Goal: Task Accomplishment & Management: Manage account settings

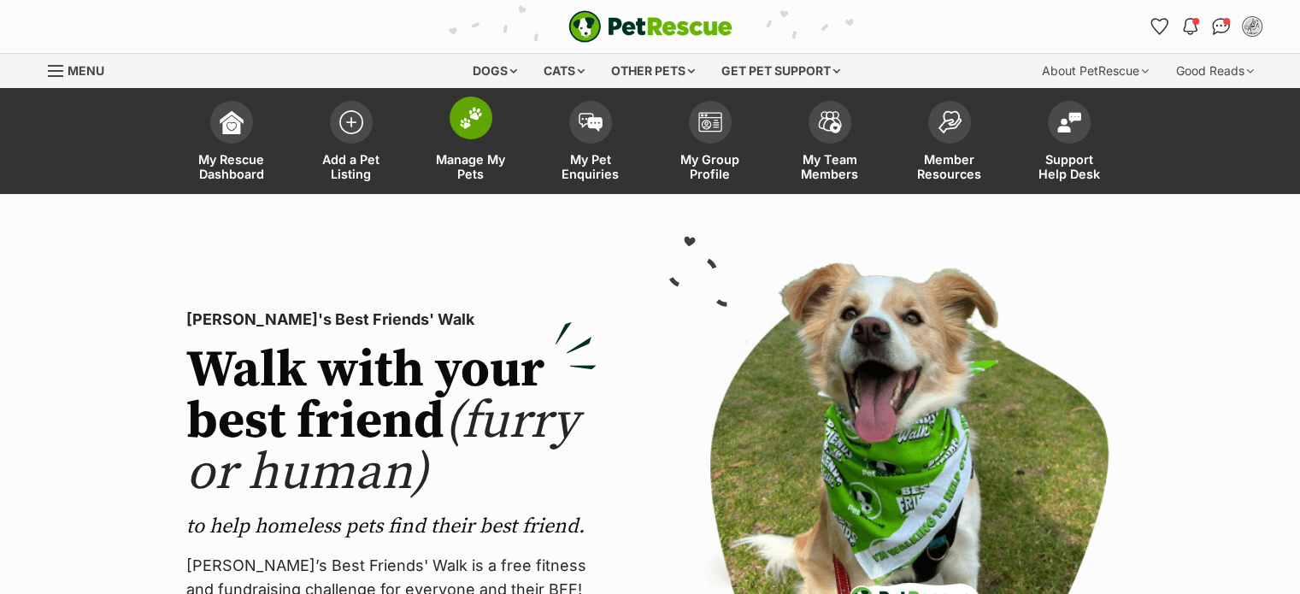
click at [478, 117] on img at bounding box center [471, 118] width 24 height 22
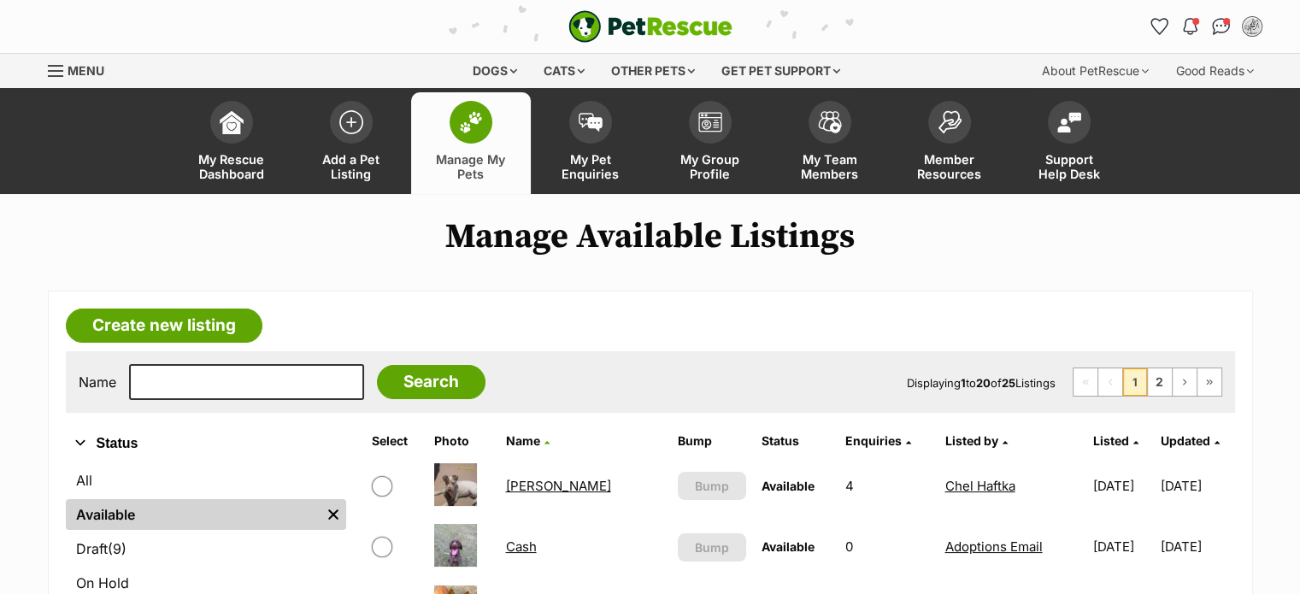
click at [478, 117] on img at bounding box center [471, 122] width 24 height 22
click at [598, 115] on img at bounding box center [591, 122] width 24 height 19
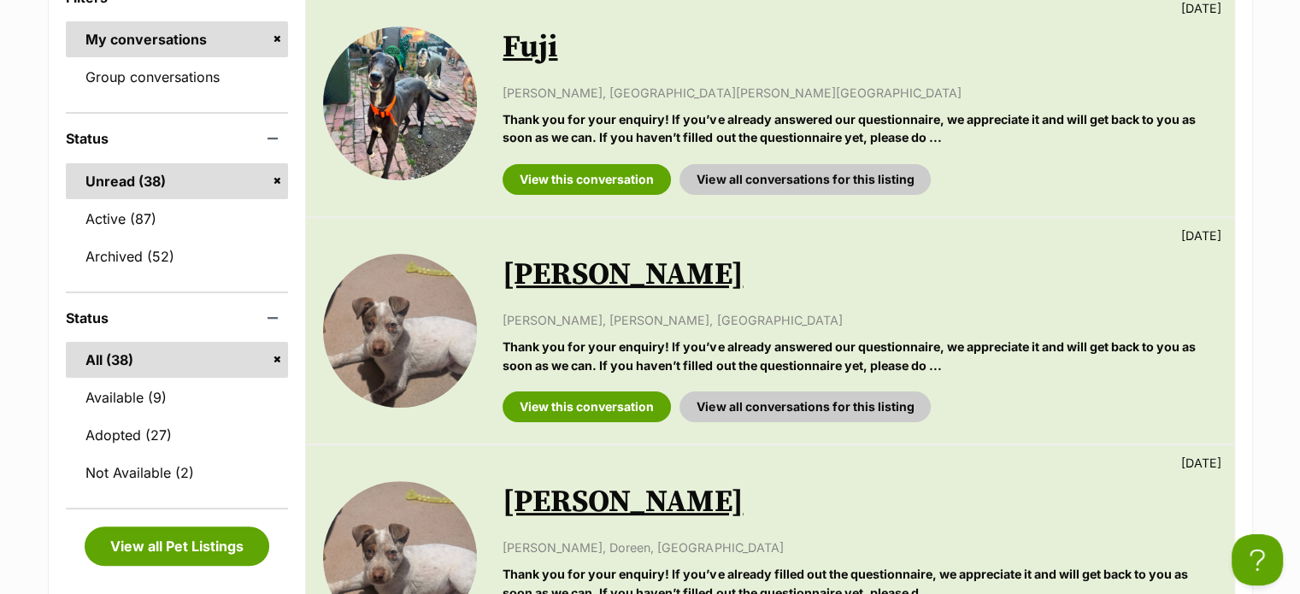
scroll to position [391, 0]
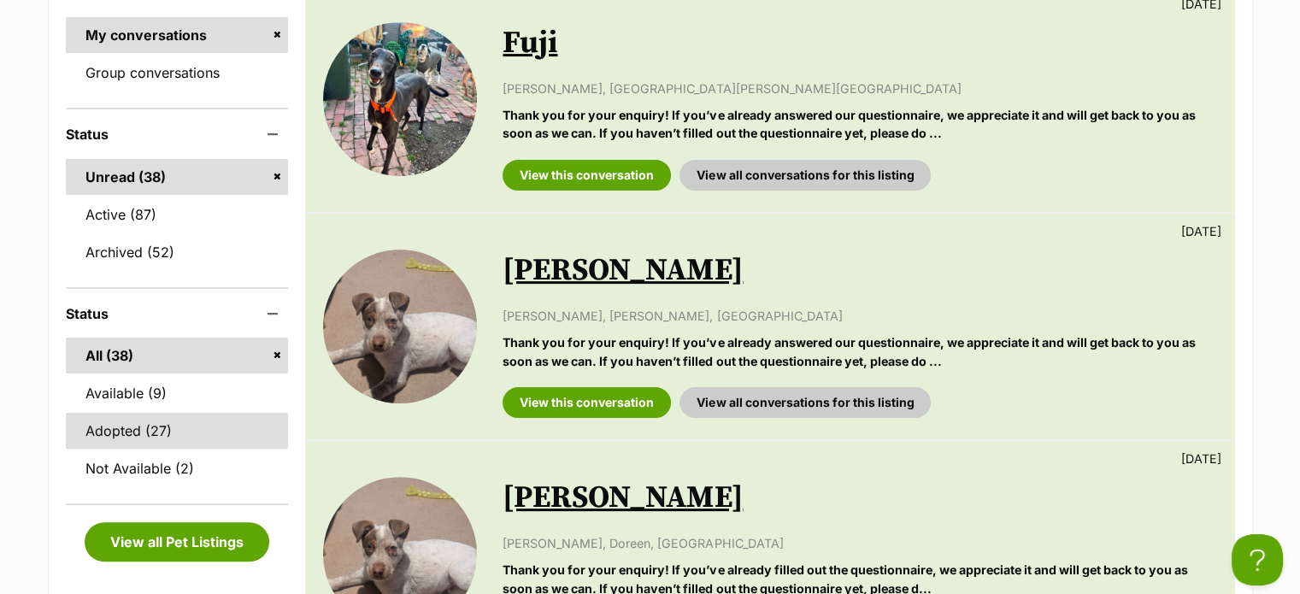
click at [116, 422] on link "Adopted (27)" at bounding box center [177, 431] width 223 height 36
